Goal: Task Accomplishment & Management: Manage account settings

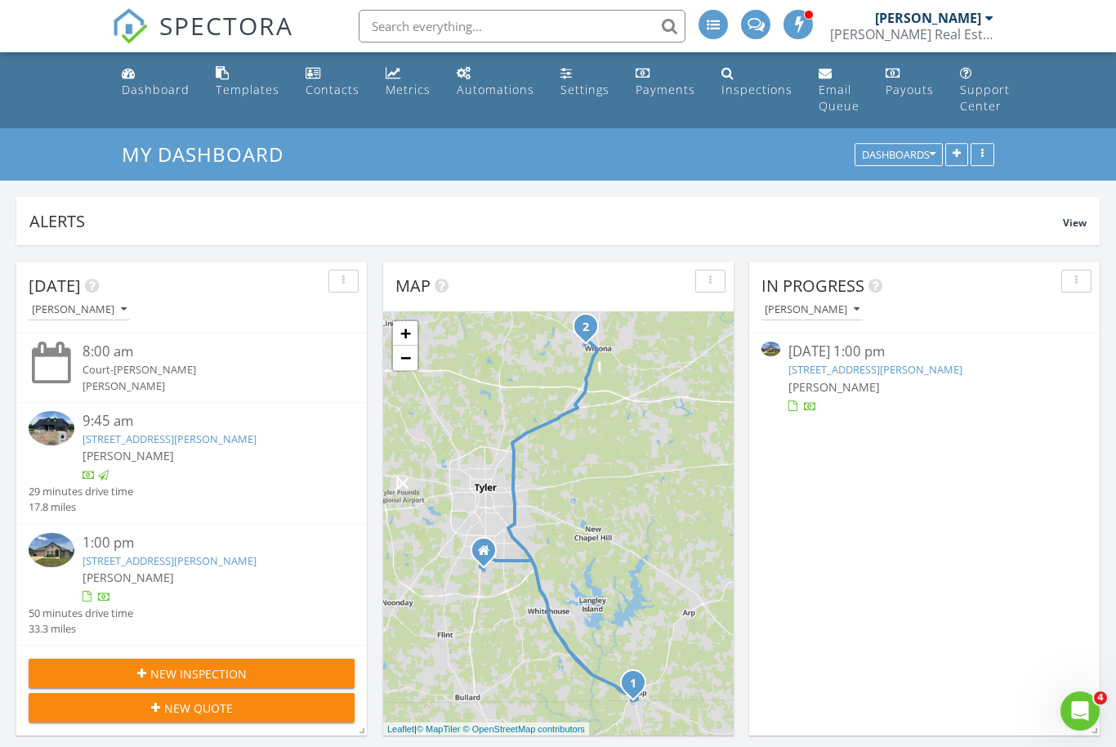
click at [138, 444] on link "105 W Teal Dr, Troup, TX 75789" at bounding box center [170, 438] width 174 height 15
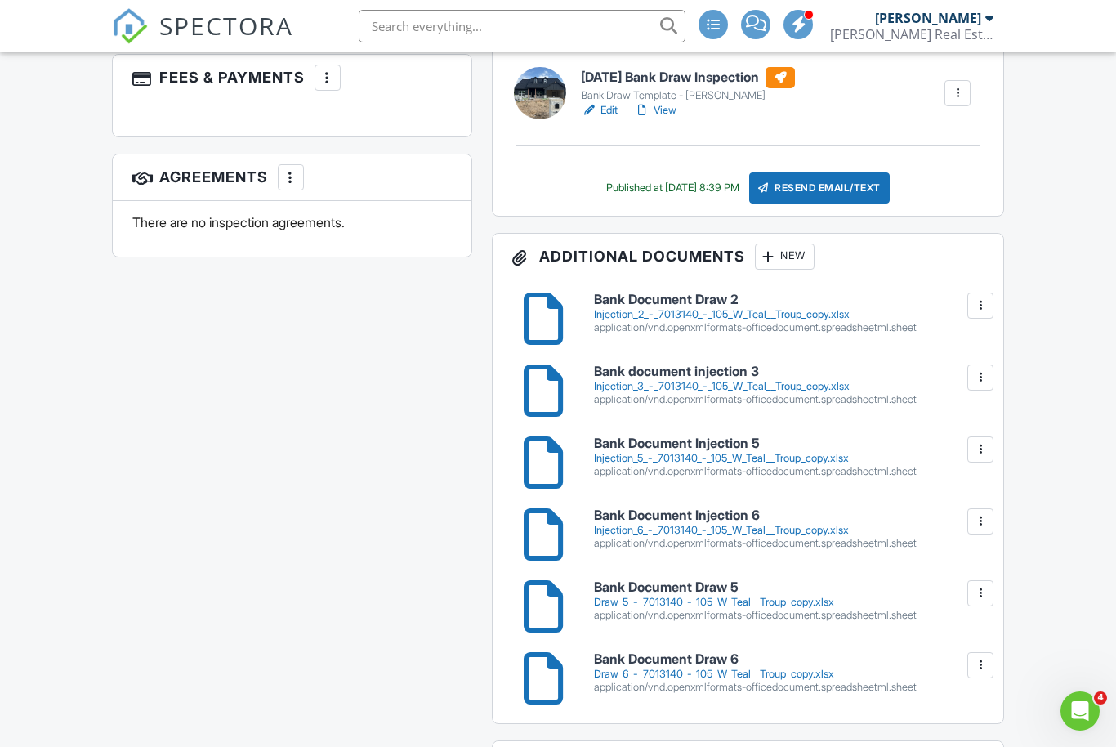
click at [787, 254] on div "New" at bounding box center [785, 256] width 60 height 26
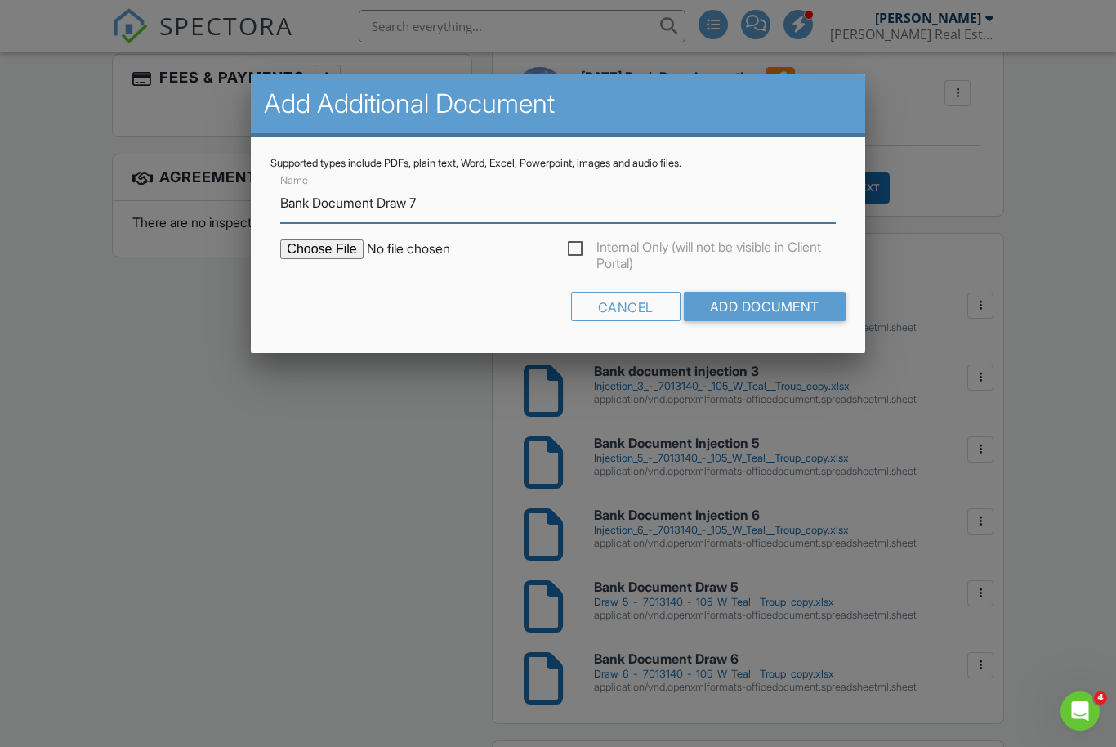
type input "Bank Document Draw 7"
click at [315, 254] on input "file" at bounding box center [419, 249] width 278 height 20
type input "C:\fakepath\Draw 7 - 7013140 - 105 W Teal, Troup copy.xlsx"
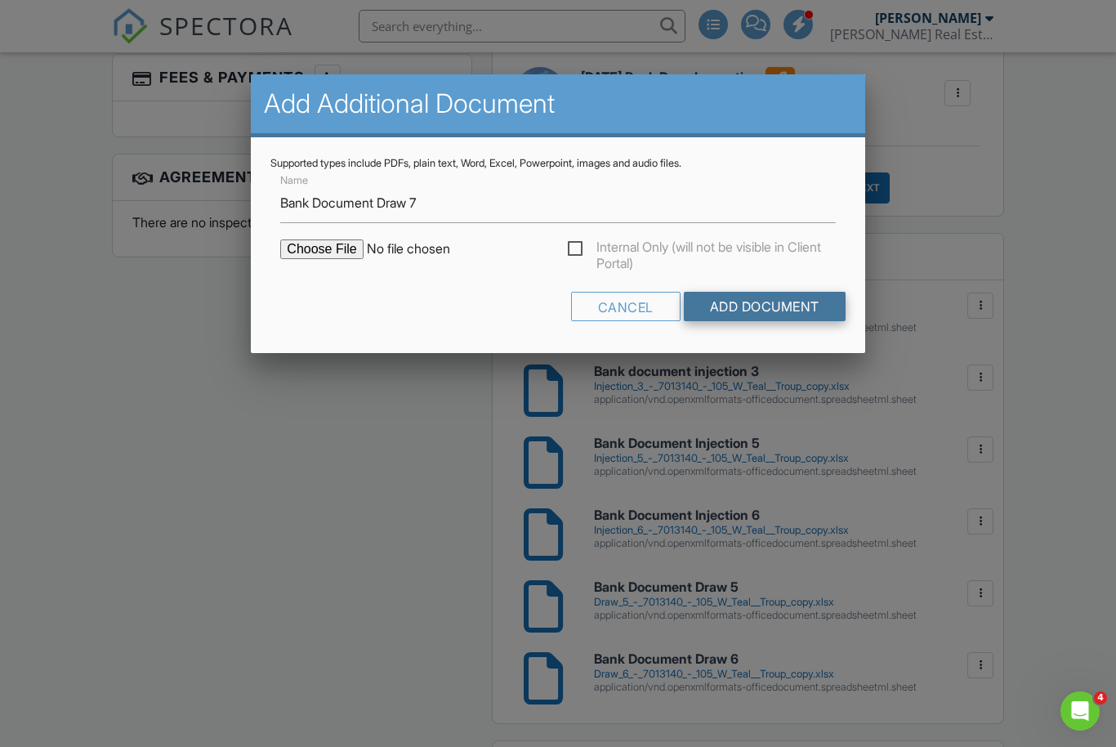
click at [760, 310] on input "Add Document" at bounding box center [765, 306] width 162 height 29
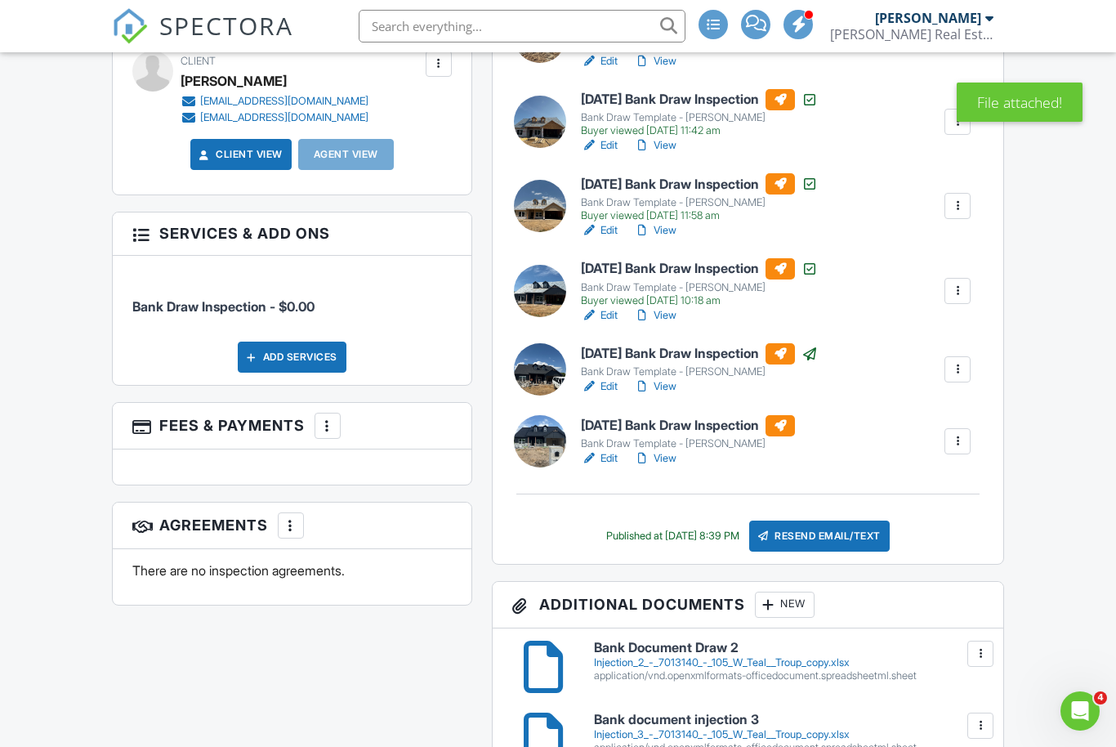
click at [864, 538] on div "Resend Email/Text" at bounding box center [819, 535] width 141 height 31
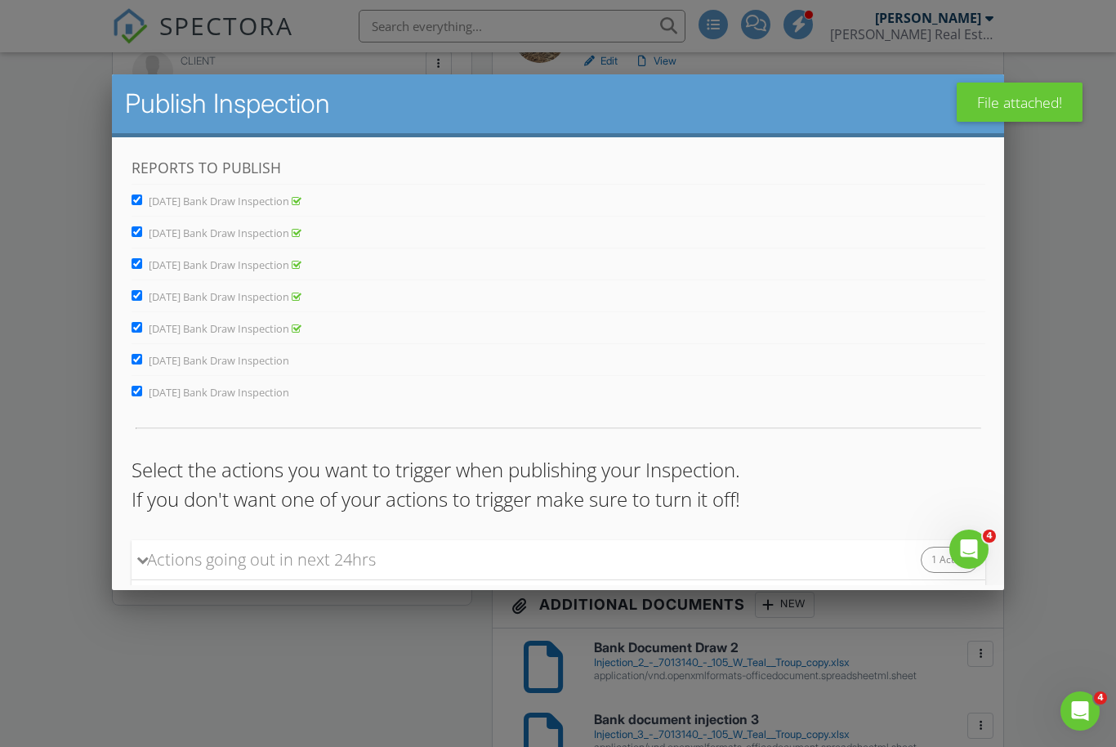
click at [139, 364] on input "[DATE] Bank Draw Inspection" at bounding box center [136, 359] width 11 height 11
checkbox input "false"
click at [138, 328] on input "[DATE] Bank Draw Inspection" at bounding box center [136, 327] width 11 height 11
checkbox input "false"
click at [136, 306] on div "Reports to Publish June 18, 2025 Bank Draw Inspection July 8, 2025 Bank Draw In…" at bounding box center [558, 293] width 854 height 272
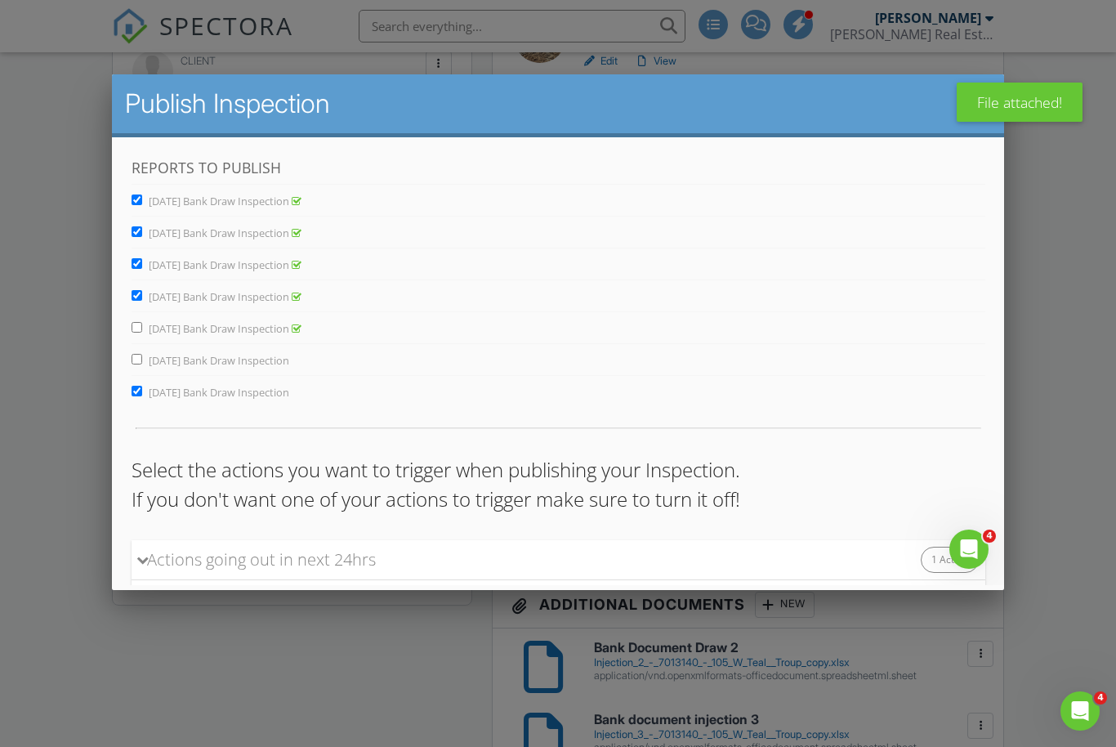
click at [136, 292] on input "[DATE] Bank Draw Inspection" at bounding box center [136, 295] width 11 height 11
checkbox input "false"
click at [137, 263] on input "July 31, 2025 Bank Draw Inspection" at bounding box center [136, 263] width 11 height 11
checkbox input "false"
click at [137, 230] on input "July 8, 2025 Bank Draw Inspection" at bounding box center [136, 231] width 11 height 11
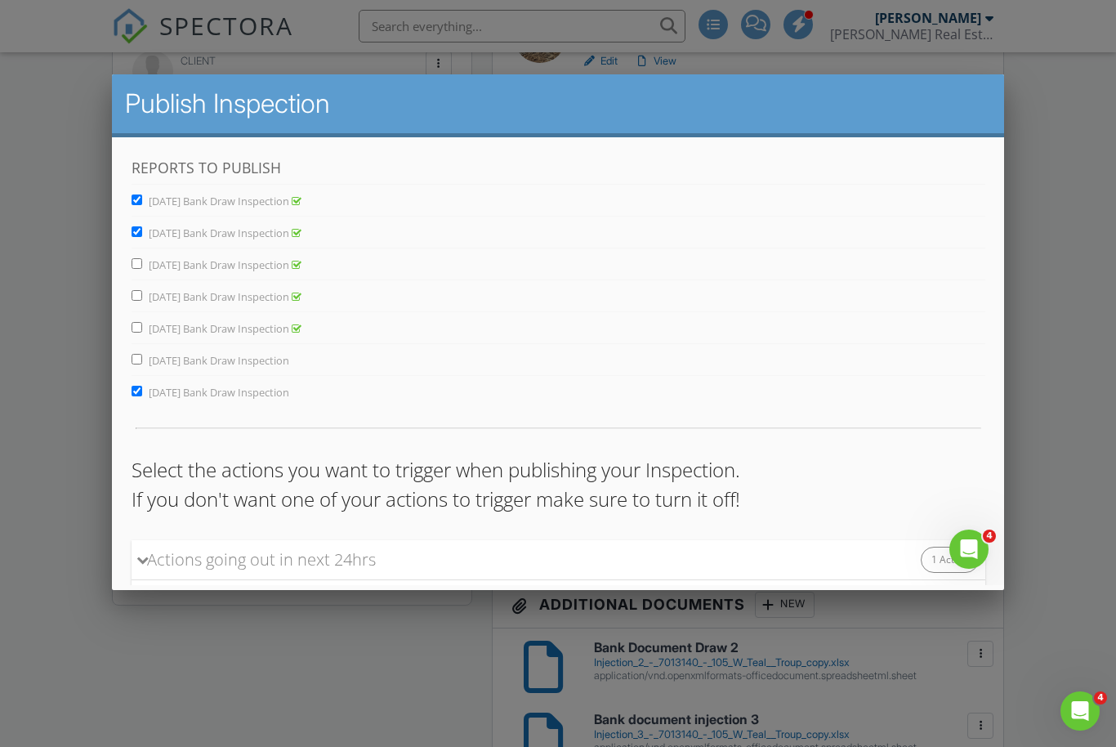
checkbox input "false"
click at [137, 199] on input "June 18, 2025 Bank Draw Inspection" at bounding box center [136, 199] width 11 height 11
checkbox input "false"
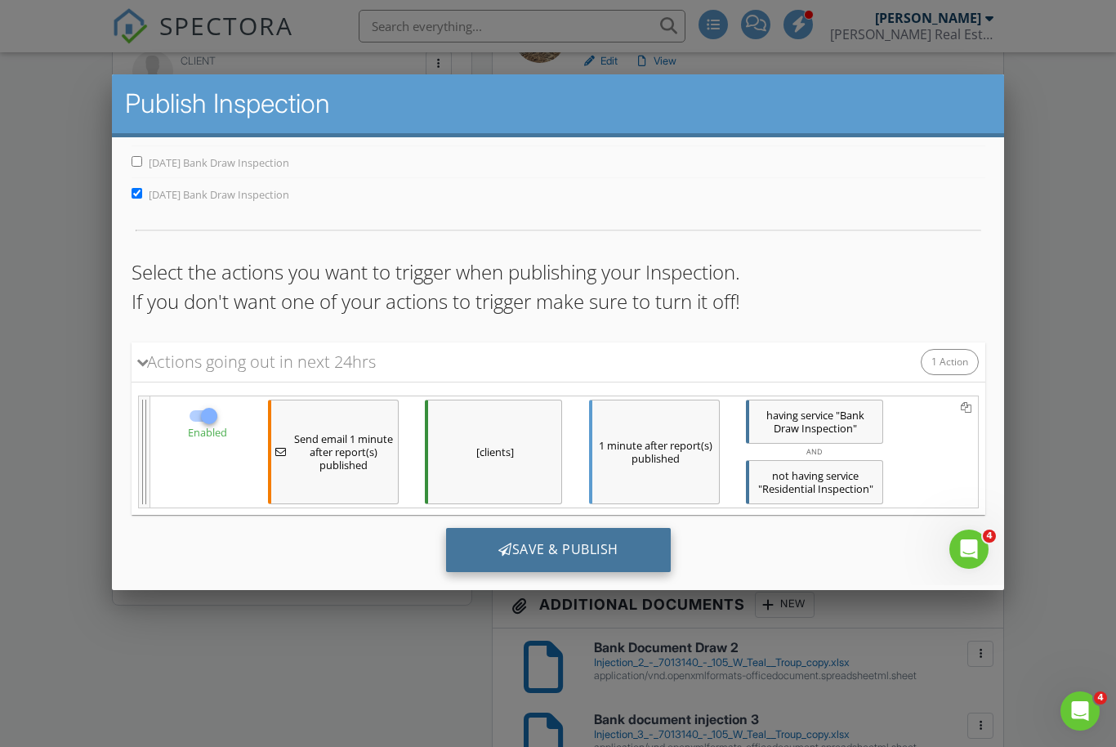
scroll to position [197, 0]
click at [573, 551] on div "Save & Publish" at bounding box center [557, 551] width 225 height 44
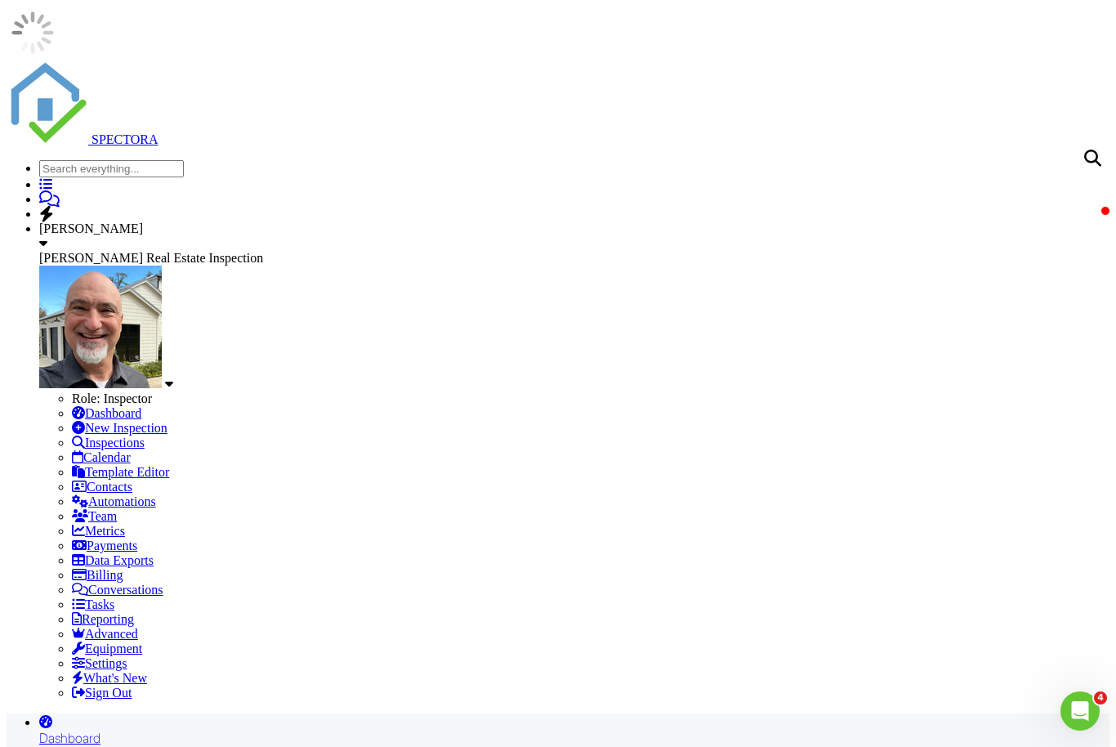
click at [158, 713] on link "Dashboard" at bounding box center [574, 729] width 1070 height 33
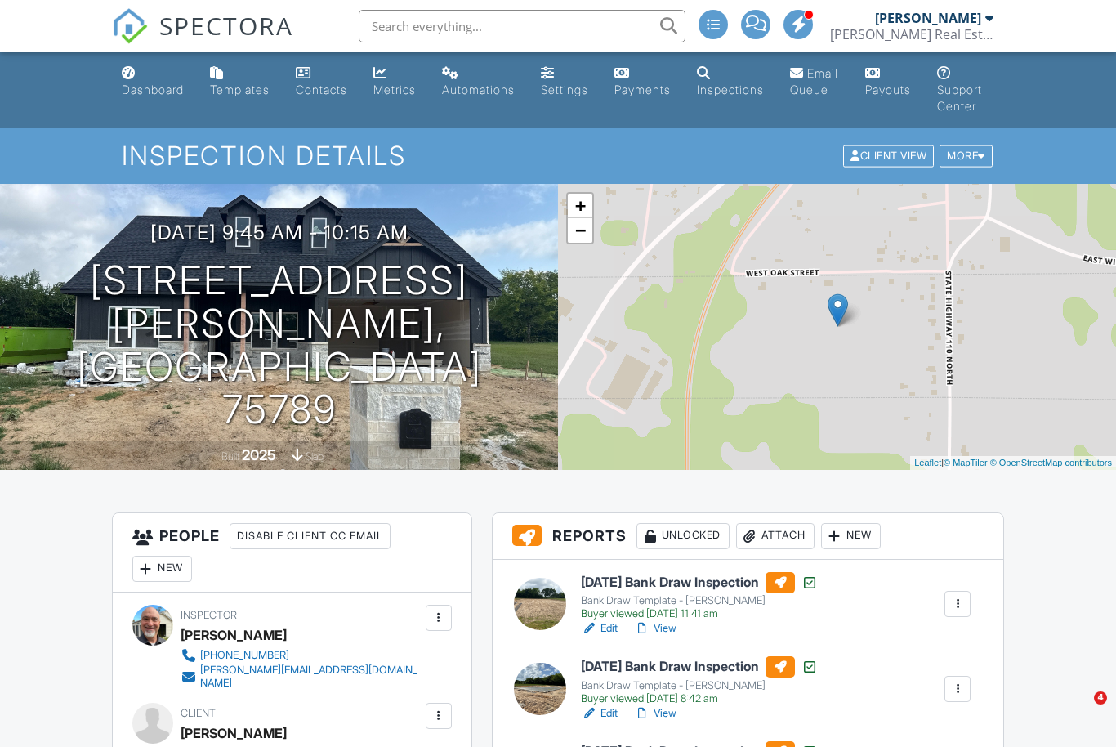
click at [157, 85] on div "Dashboard" at bounding box center [153, 90] width 62 height 14
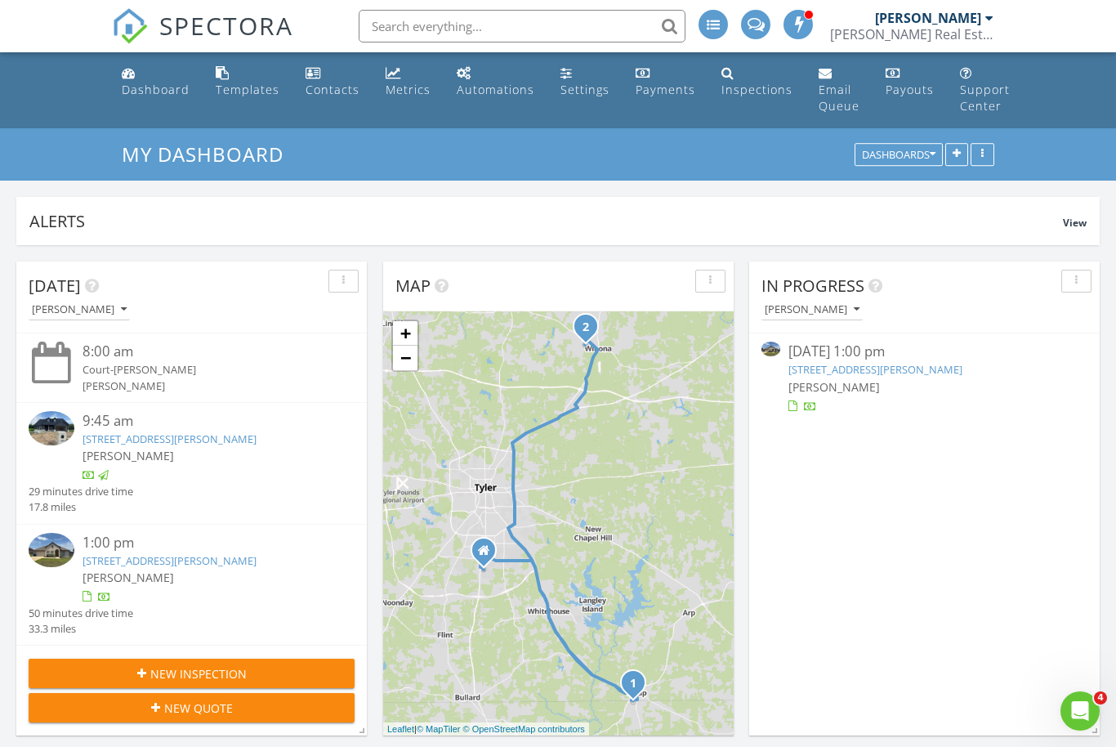
scroll to position [8, 8]
click at [140, 553] on link "204 Nolan Farms Blvd, Winona, TX 75792" at bounding box center [170, 560] width 174 height 15
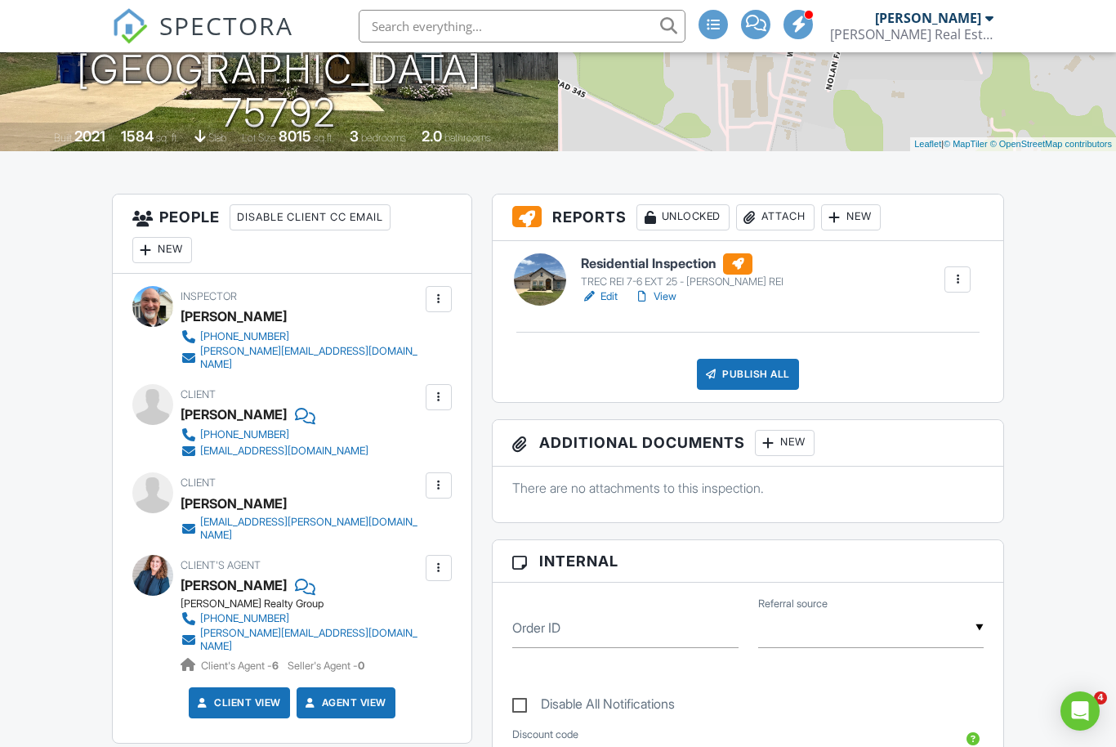
click at [793, 444] on div "New" at bounding box center [785, 443] width 60 height 26
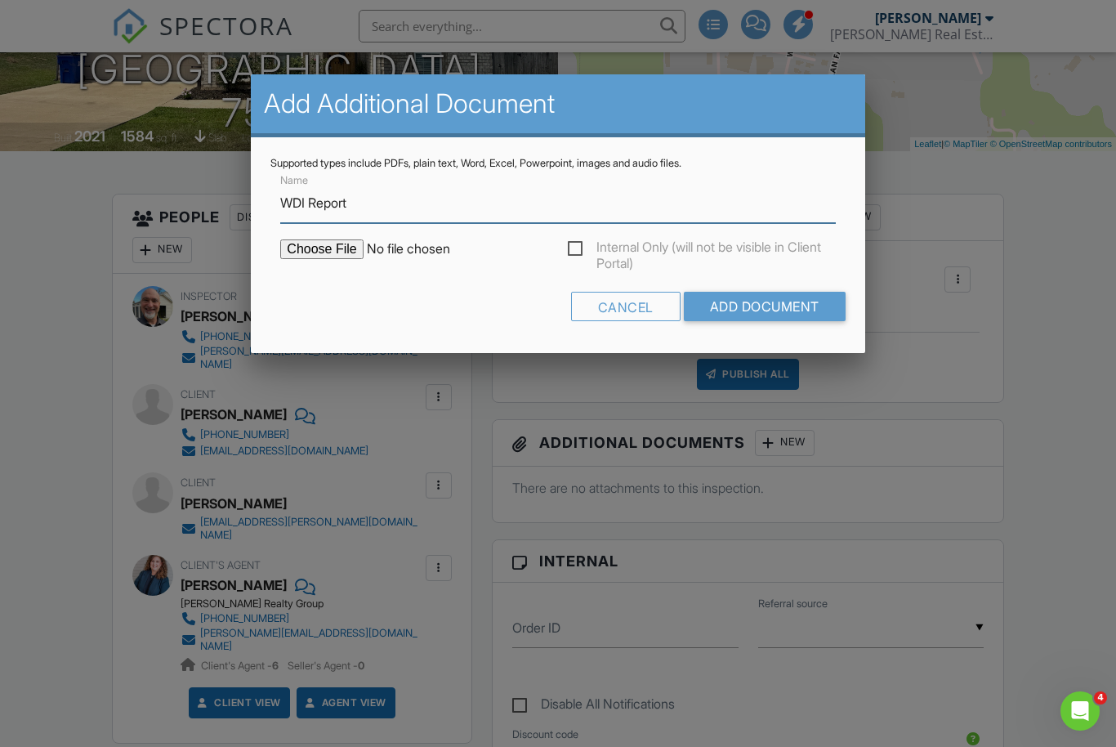
type input "WDI Report"
click at [318, 257] on input "file" at bounding box center [419, 249] width 278 height 20
type input "C:\fakepath\204 Nolan Farms WDI Report.pdf"
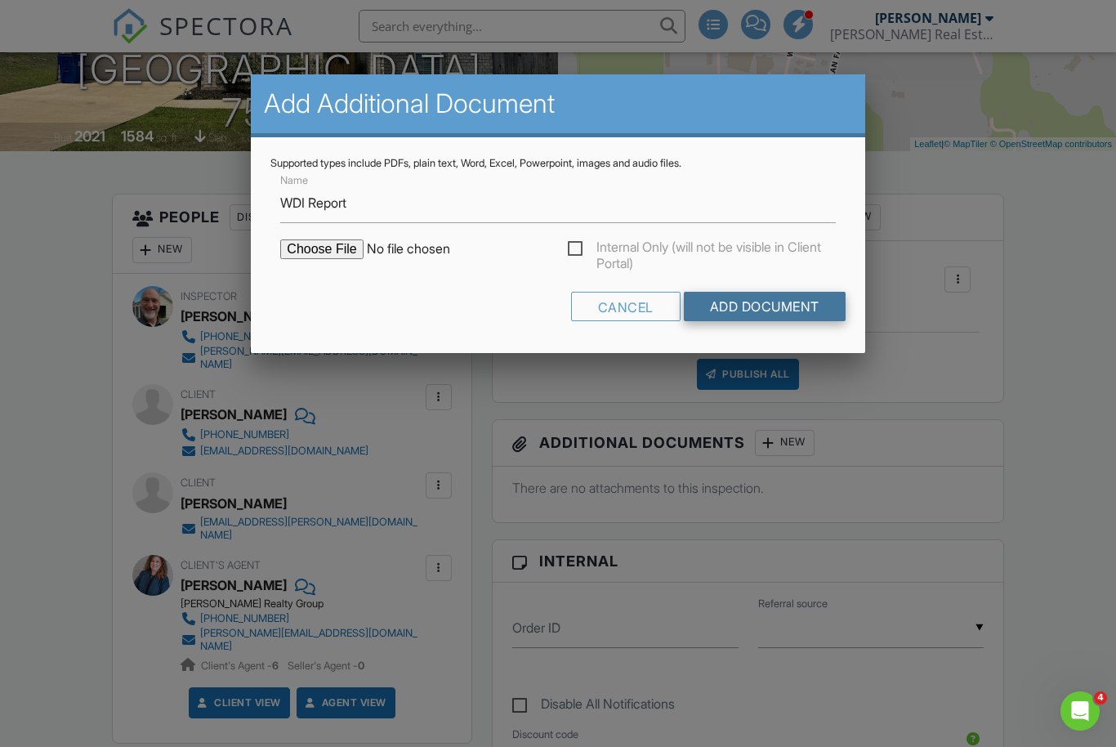
click at [764, 311] on input "Add Document" at bounding box center [765, 306] width 162 height 29
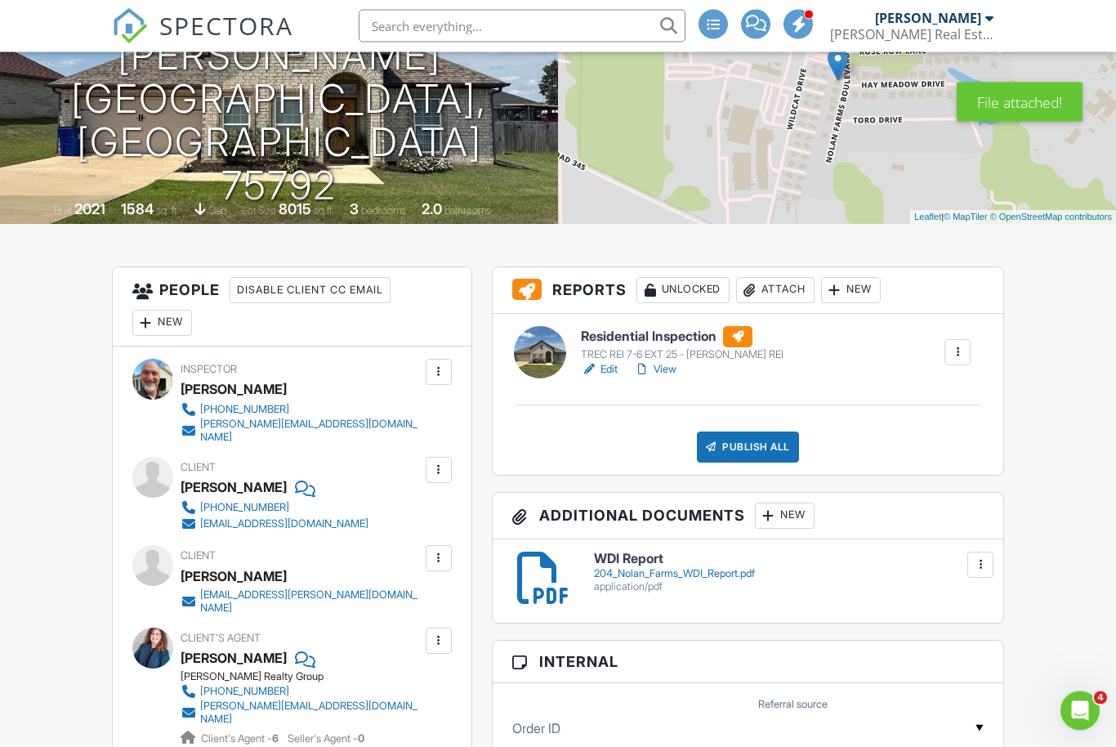
scroll to position [267, 0]
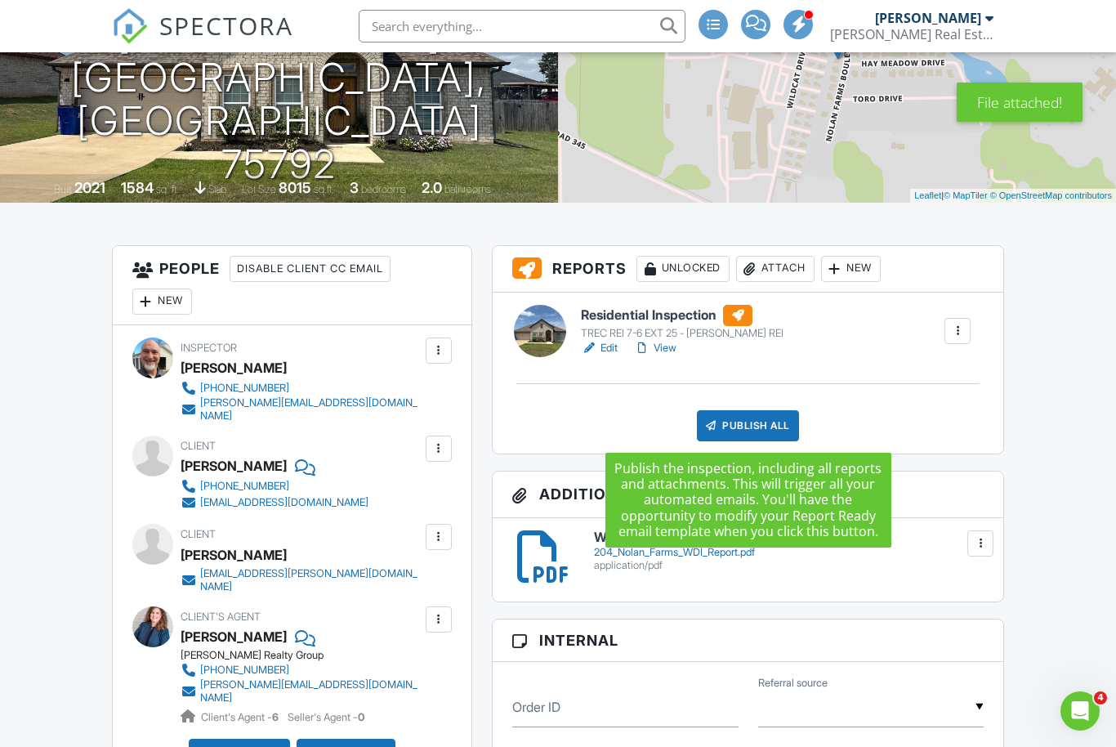
click at [765, 426] on div "Publish All" at bounding box center [748, 425] width 102 height 31
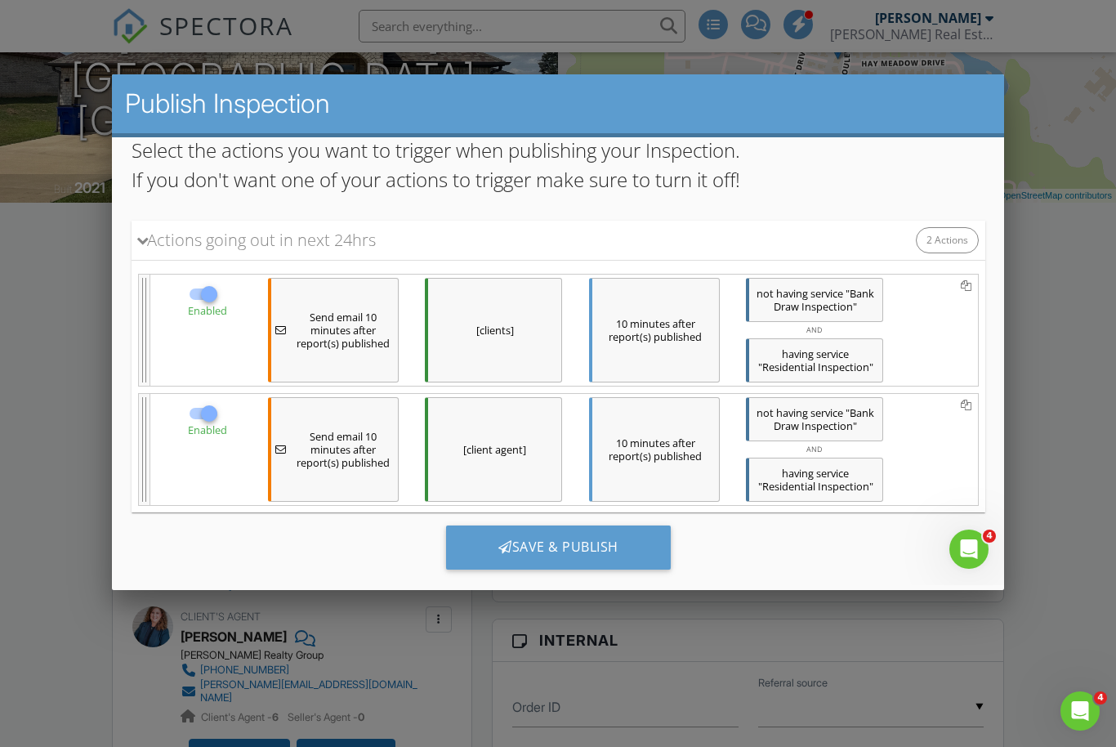
scroll to position [125, 0]
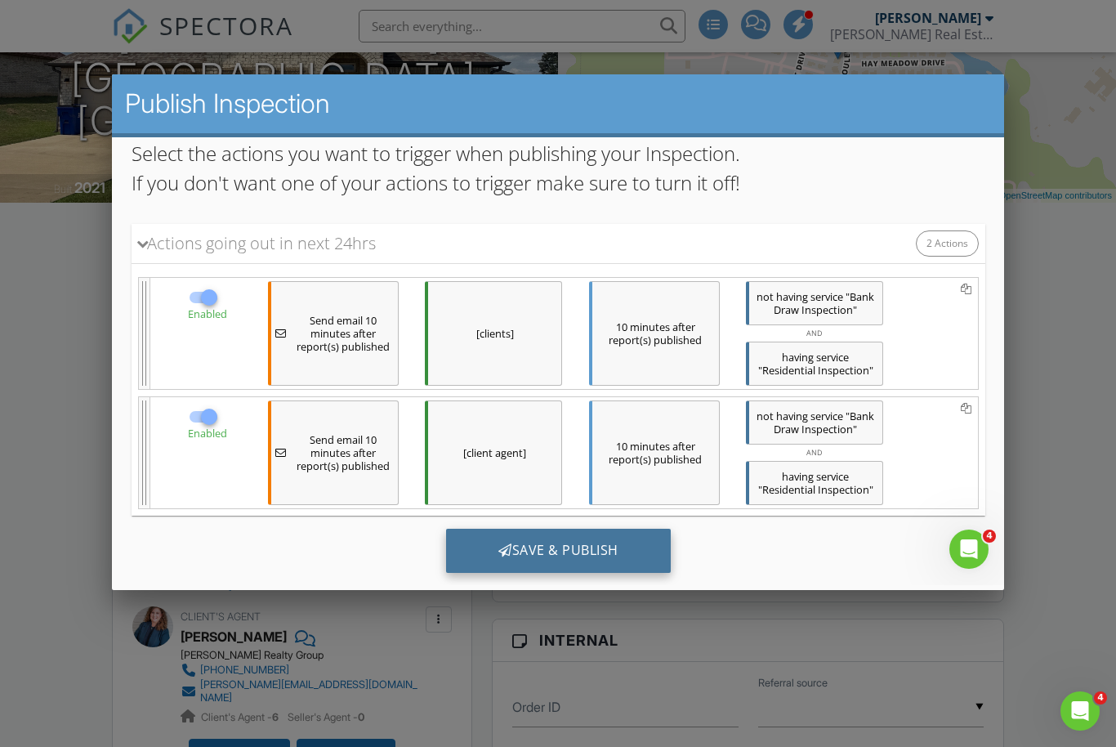
click at [560, 547] on div "Save & Publish" at bounding box center [557, 551] width 225 height 44
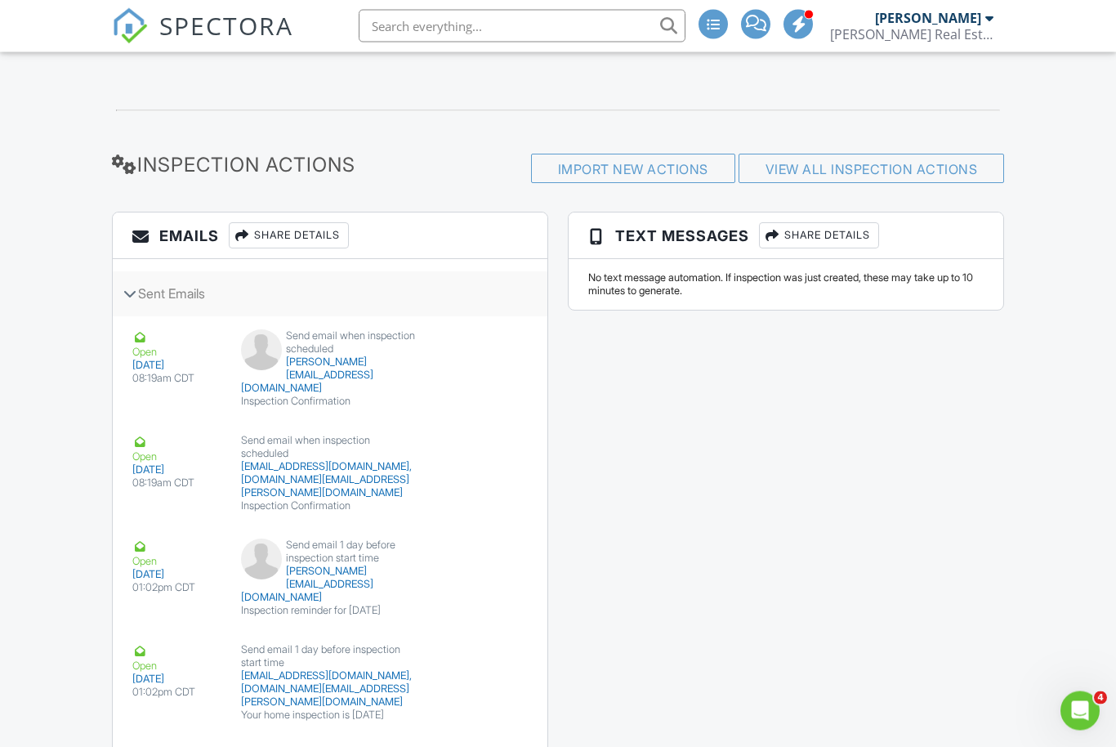
scroll to position [1961, 0]
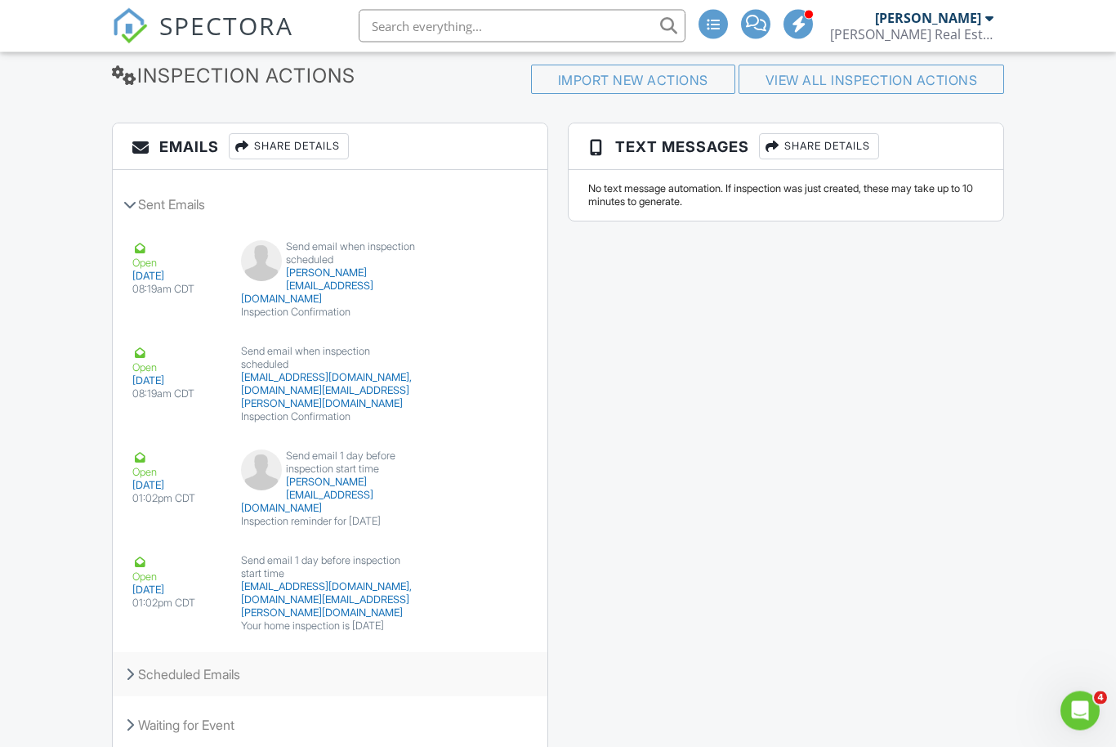
click at [211, 660] on div "Scheduled Emails" at bounding box center [330, 675] width 435 height 44
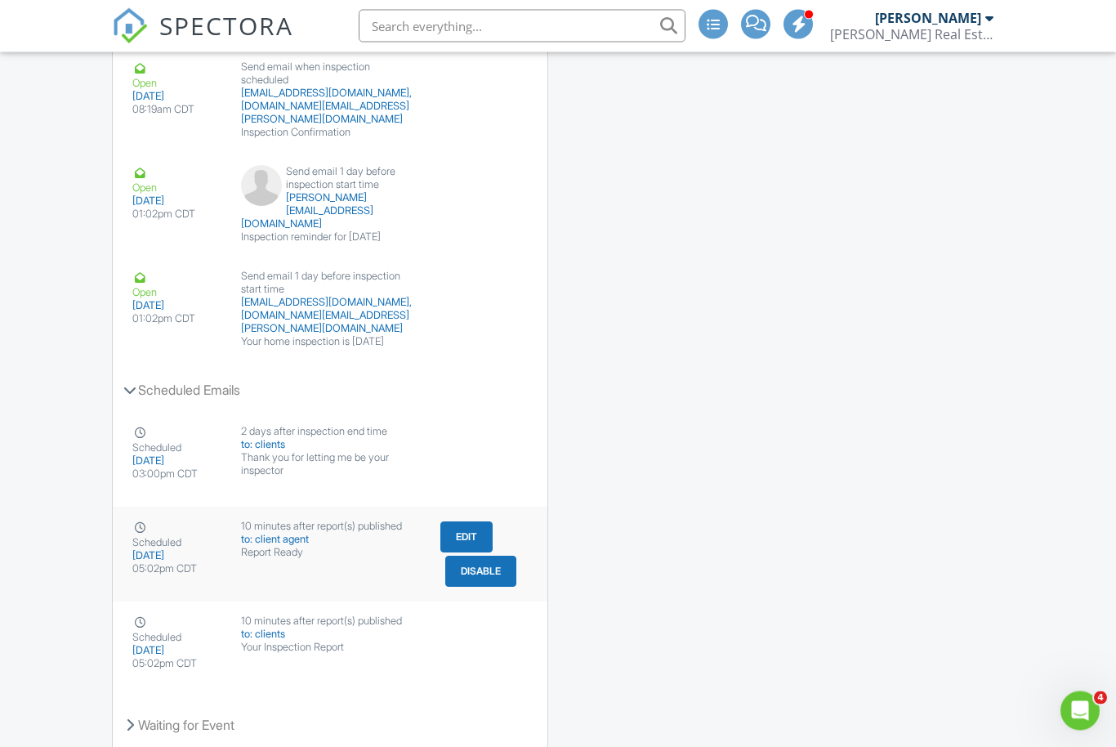
scroll to position [2246, 0]
click at [318, 540] on div "Scheduled 08/28/2025 05:02pm CDT 10 minutes after report(s) published to: clien…" at bounding box center [330, 554] width 435 height 95
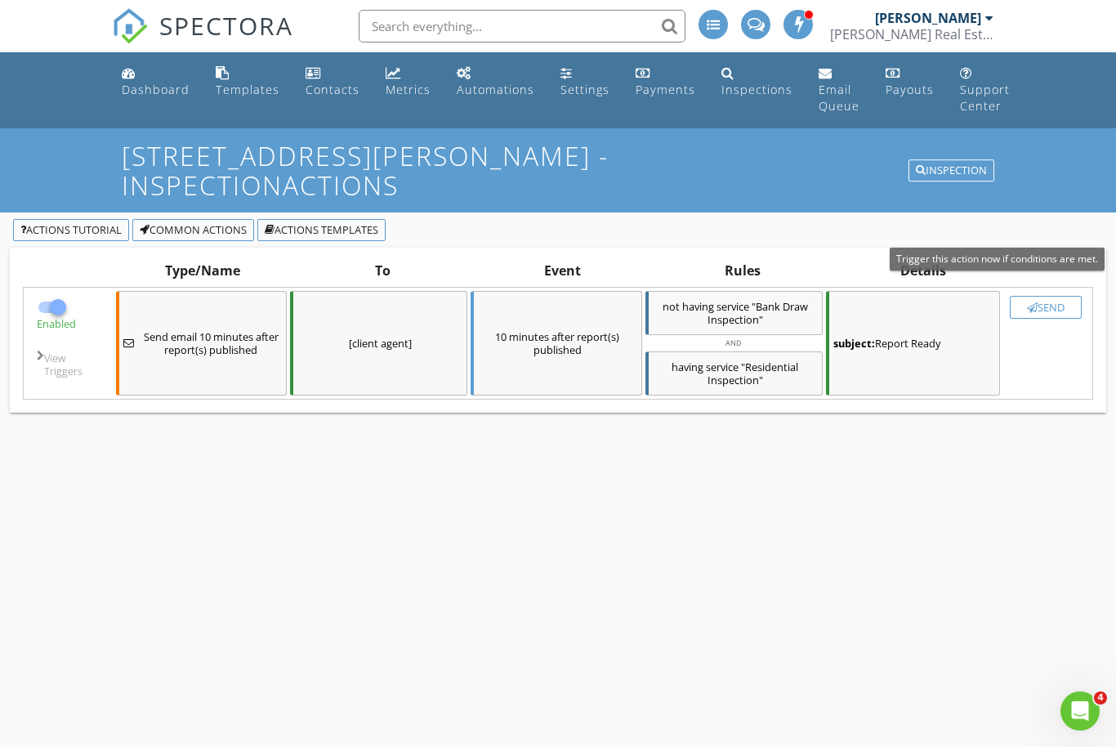
click at [1043, 301] on div "Send" at bounding box center [1045, 307] width 57 height 13
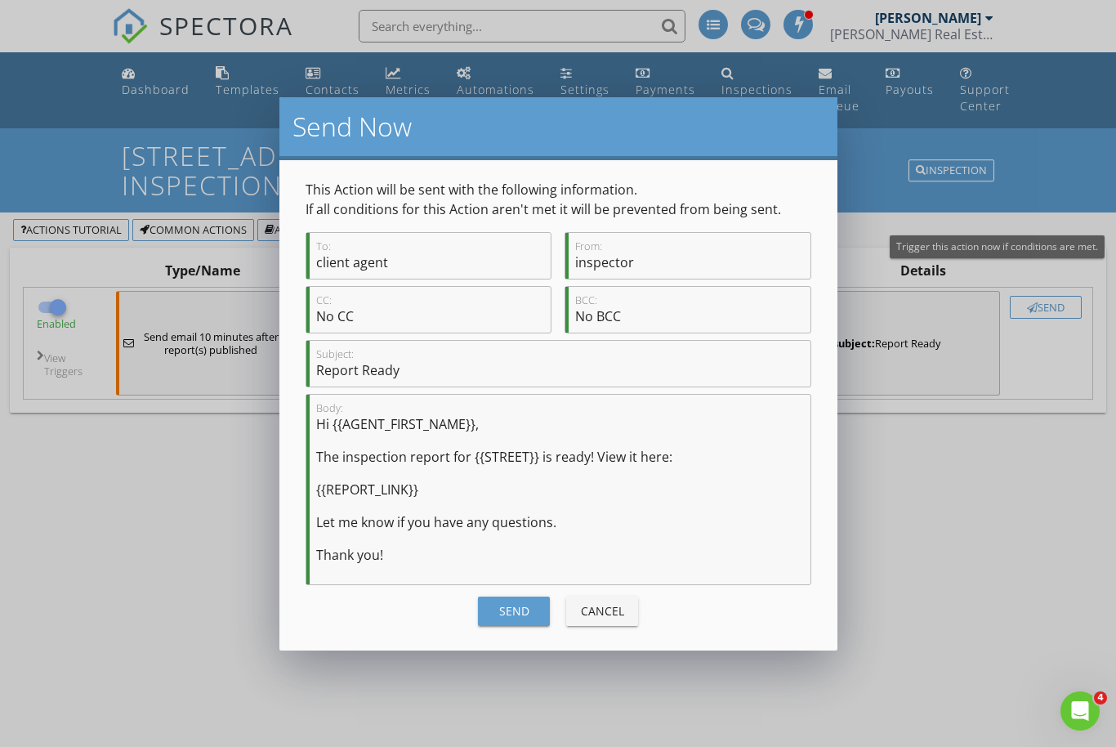
click at [516, 611] on div "Send" at bounding box center [514, 610] width 46 height 17
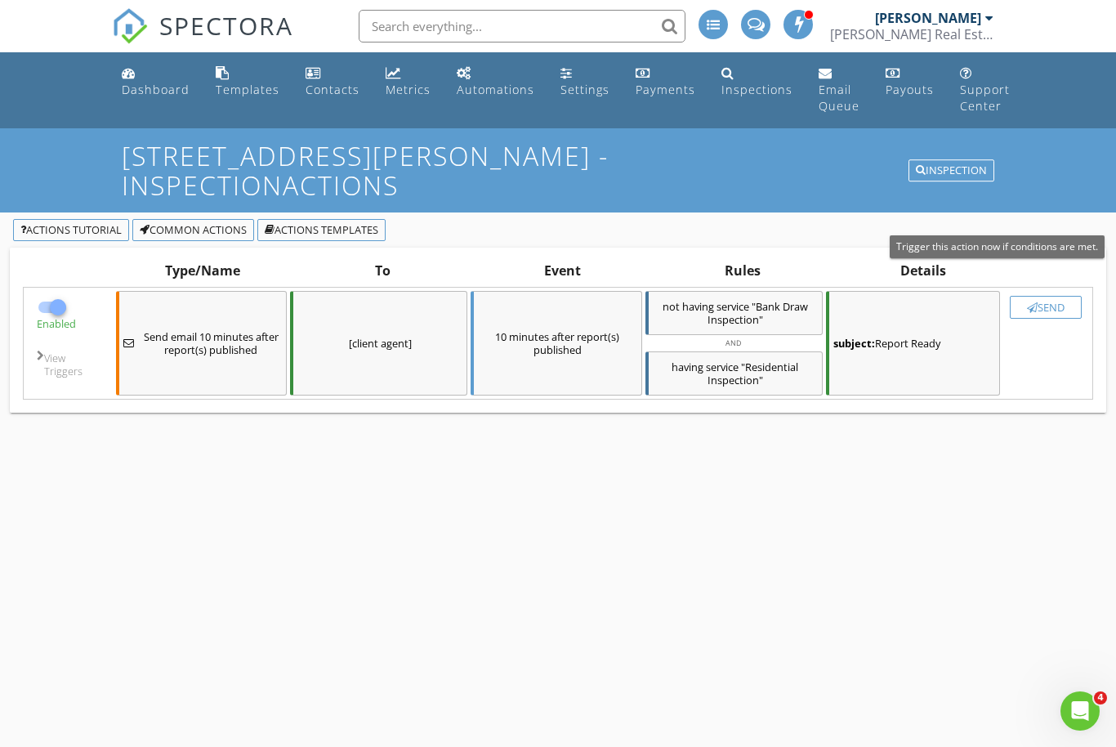
checkbox input "false"
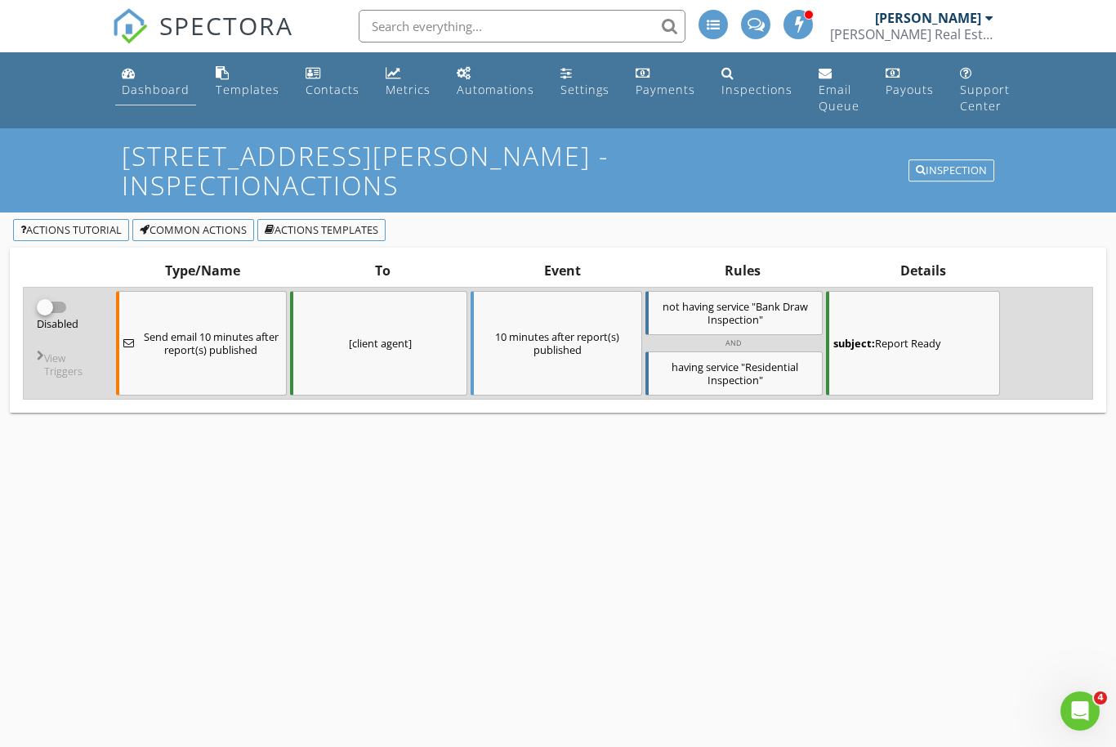
click at [149, 98] on link "Dashboard" at bounding box center [155, 82] width 81 height 47
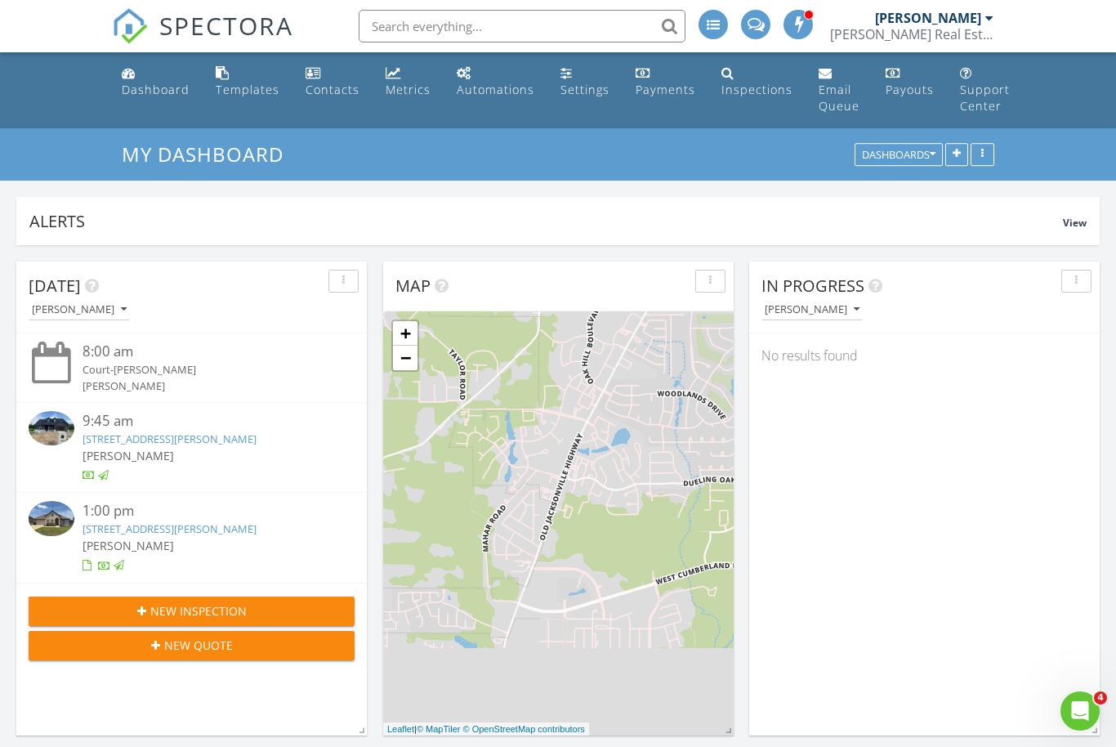
scroll to position [1488, 1117]
